Goal: Task Accomplishment & Management: Manage account settings

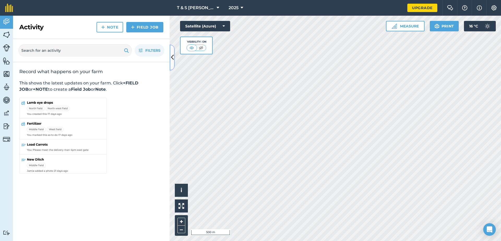
click at [173, 53] on icon at bounding box center [172, 57] width 3 height 9
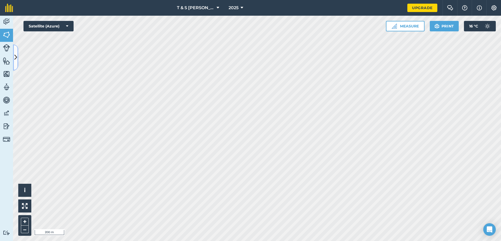
click at [16, 64] on button at bounding box center [15, 57] width 5 height 26
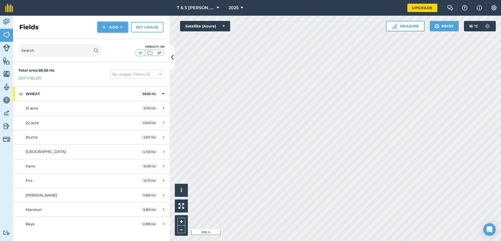
click at [108, 23] on button "Add" at bounding box center [113, 27] width 30 height 10
click at [106, 39] on link "Draw" at bounding box center [112, 38] width 29 height 11
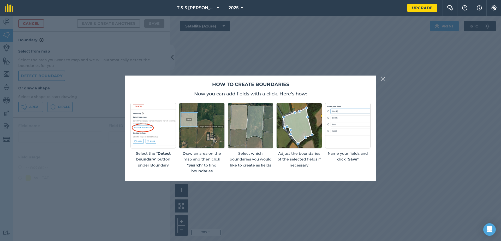
click at [189, 133] on img at bounding box center [201, 125] width 45 height 45
click at [381, 74] on div "How to create boundaries Now you can add fields with a click. Here's how: Selec…" at bounding box center [250, 128] width 501 height 225
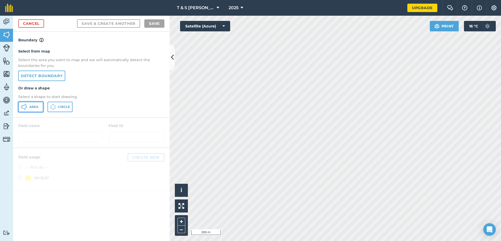
click at [26, 107] on icon at bounding box center [26, 106] width 1 height 1
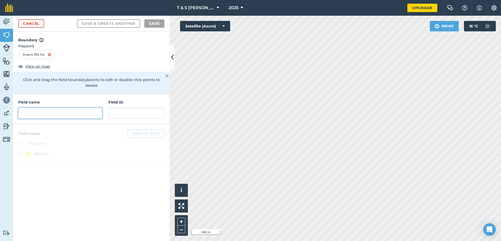
click at [67, 109] on input "text" at bounding box center [60, 112] width 84 height 11
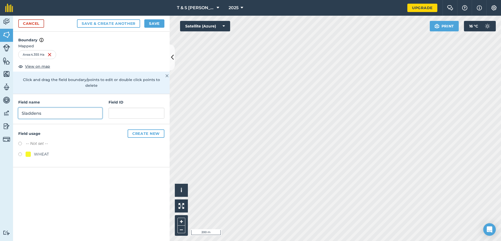
type input "Sladdens"
click at [151, 131] on button "Create new" at bounding box center [146, 133] width 37 height 8
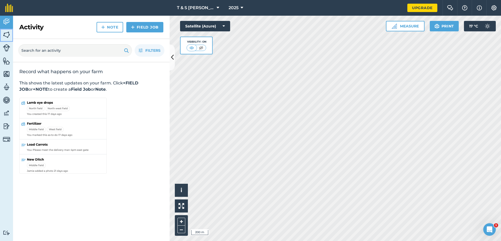
click at [5, 31] on img at bounding box center [6, 35] width 7 height 8
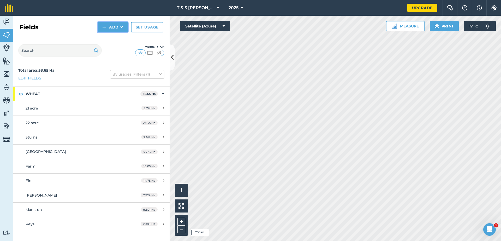
click at [116, 30] on button "Add" at bounding box center [113, 27] width 30 height 10
click at [119, 41] on link "Draw" at bounding box center [112, 38] width 29 height 11
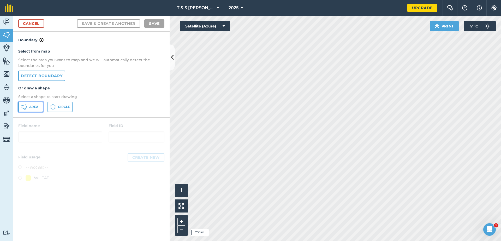
click at [27, 108] on button "Area" at bounding box center [30, 106] width 25 height 10
click at [41, 76] on link "Detect boundary" at bounding box center [41, 75] width 47 height 10
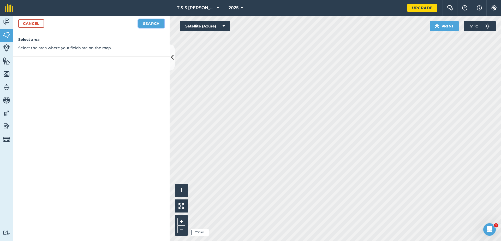
click at [154, 25] on button "Search" at bounding box center [151, 23] width 26 height 8
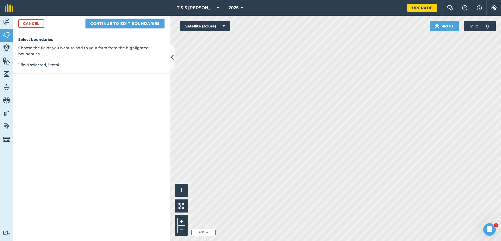
click at [138, 25] on button "Continue to edit boundaries" at bounding box center [125, 23] width 79 height 8
click at [138, 25] on button "Continue to name fields" at bounding box center [131, 23] width 68 height 8
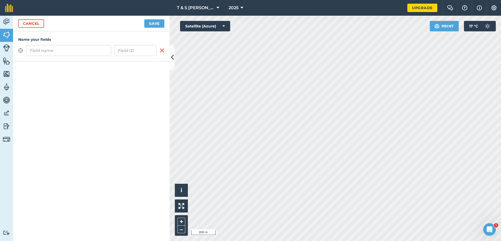
click at [92, 49] on input "text" at bounding box center [68, 50] width 85 height 11
click at [79, 51] on input "text" at bounding box center [68, 50] width 85 height 11
type input "Sladdens"
click at [153, 28] on div "Cancel Save" at bounding box center [91, 24] width 157 height 16
click at [155, 25] on button "Save" at bounding box center [154, 23] width 20 height 8
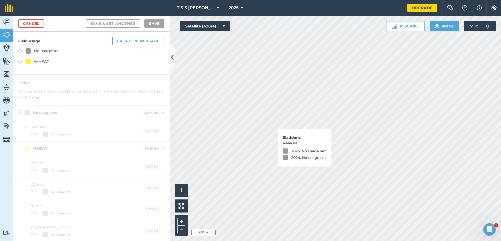
checkbox input "true"
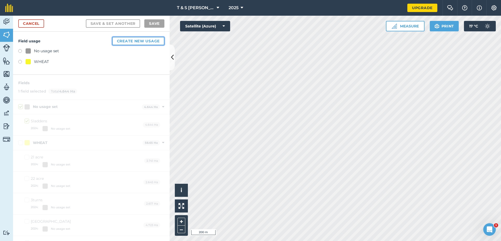
click at [125, 41] on button "Create new usage" at bounding box center [138, 41] width 52 height 8
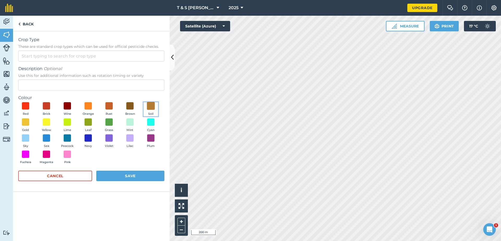
click at [148, 106] on span at bounding box center [151, 106] width 8 height 8
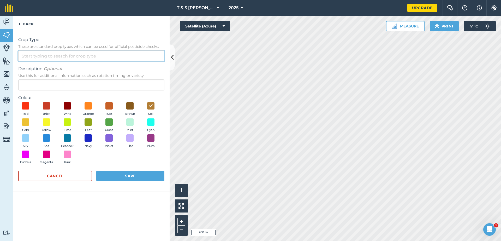
click at [50, 55] on input "Crop Type These are standard crop types which can be used for official pesticid…" at bounding box center [91, 55] width 146 height 11
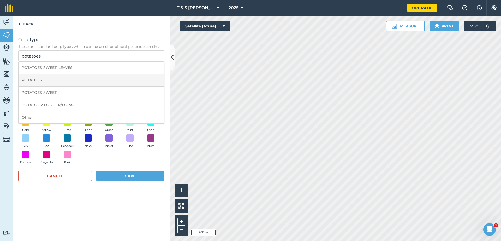
click at [47, 80] on li "POTATOES" at bounding box center [92, 80] width 146 height 12
type input "POTATOES"
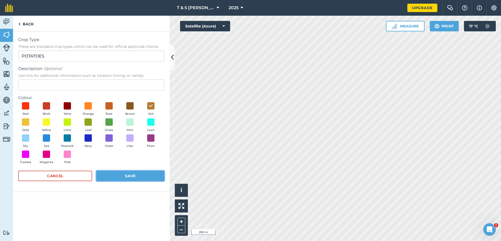
click at [122, 175] on button "Save" at bounding box center [130, 175] width 68 height 10
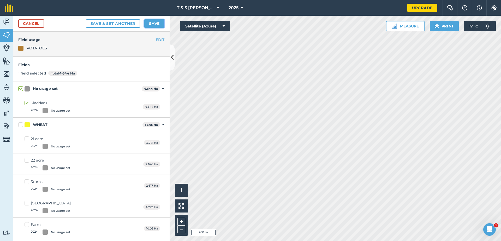
click at [159, 21] on button "Save" at bounding box center [154, 23] width 20 height 8
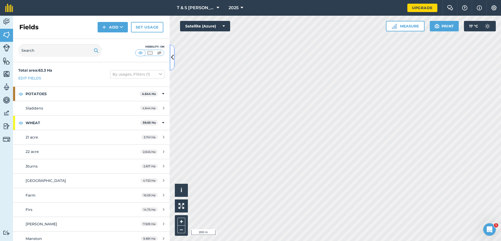
click at [173, 59] on icon at bounding box center [172, 57] width 3 height 9
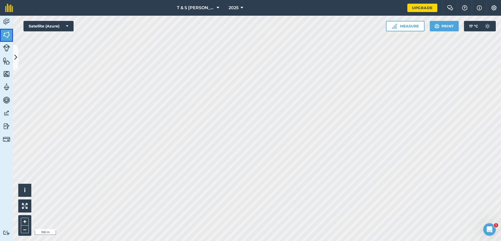
click at [8, 34] on img at bounding box center [6, 35] width 7 height 8
click at [18, 57] on button at bounding box center [15, 57] width 5 height 26
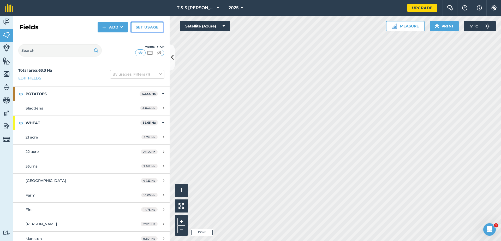
click at [152, 26] on link "Set usage" at bounding box center [147, 27] width 32 height 10
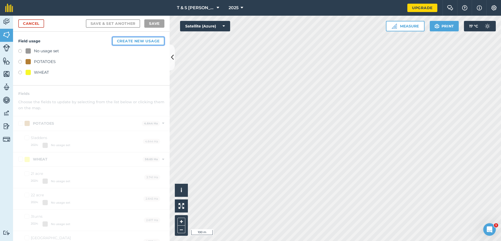
click at [140, 41] on button "Create new usage" at bounding box center [138, 41] width 52 height 8
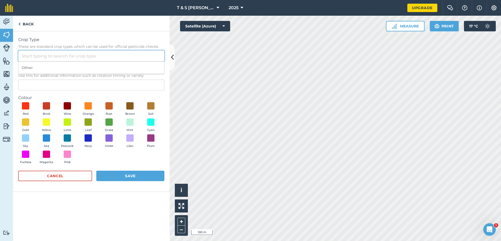
click at [31, 58] on input "Crop Type These are standard crop types which can be used for official pesticid…" at bounding box center [91, 55] width 146 height 11
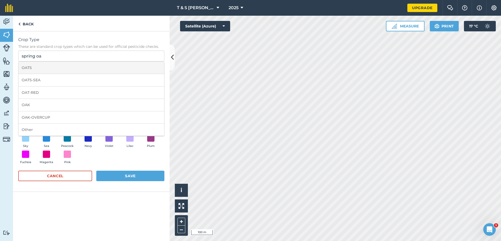
click at [33, 68] on li "OATS" at bounding box center [92, 68] width 146 height 12
type input "OATS"
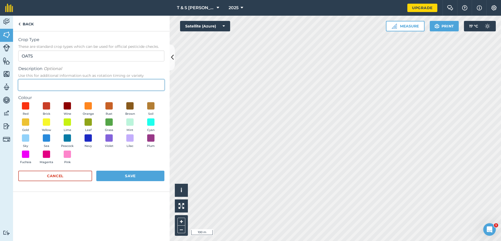
click at [29, 82] on input "Description Optional Use this for additional information such as rotation timin…" at bounding box center [91, 84] width 146 height 11
type input "spring"
click at [88, 143] on button "Navy" at bounding box center [88, 141] width 15 height 14
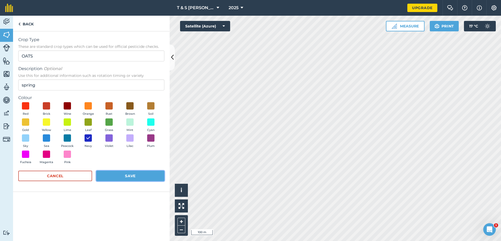
click at [129, 172] on button "Save" at bounding box center [130, 175] width 68 height 10
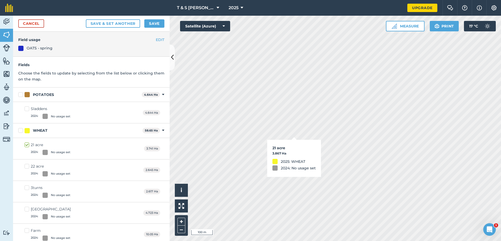
checkbox input "true"
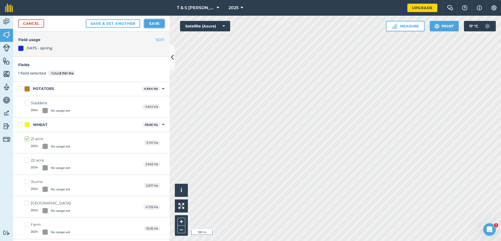
click at [156, 23] on button "Save" at bounding box center [154, 23] width 20 height 8
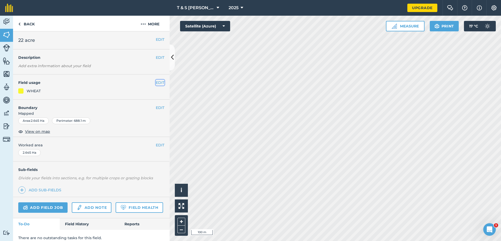
click at [156, 85] on button "EDIT" at bounding box center [160, 83] width 9 height 6
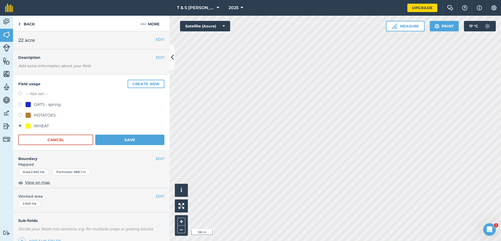
click at [37, 107] on div "OATS - spring" at bounding box center [47, 104] width 27 height 6
radio input "true"
radio input "false"
click at [125, 137] on button "Save" at bounding box center [129, 139] width 69 height 10
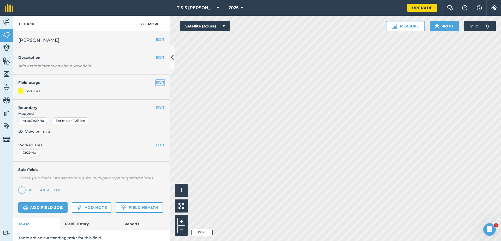
click at [157, 81] on button "EDIT" at bounding box center [160, 83] width 9 height 6
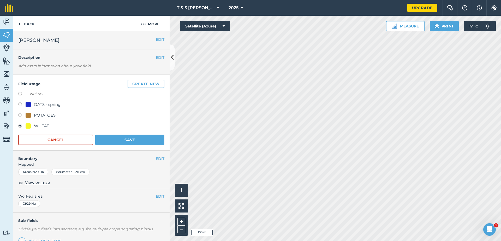
click at [52, 101] on div "OATS - spring" at bounding box center [47, 104] width 27 height 6
radio input "true"
radio input "false"
click at [115, 139] on button "Save" at bounding box center [129, 139] width 69 height 10
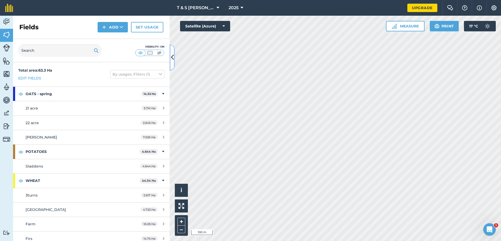
click at [173, 51] on button at bounding box center [172, 57] width 5 height 26
